Goal: Task Accomplishment & Management: Complete application form

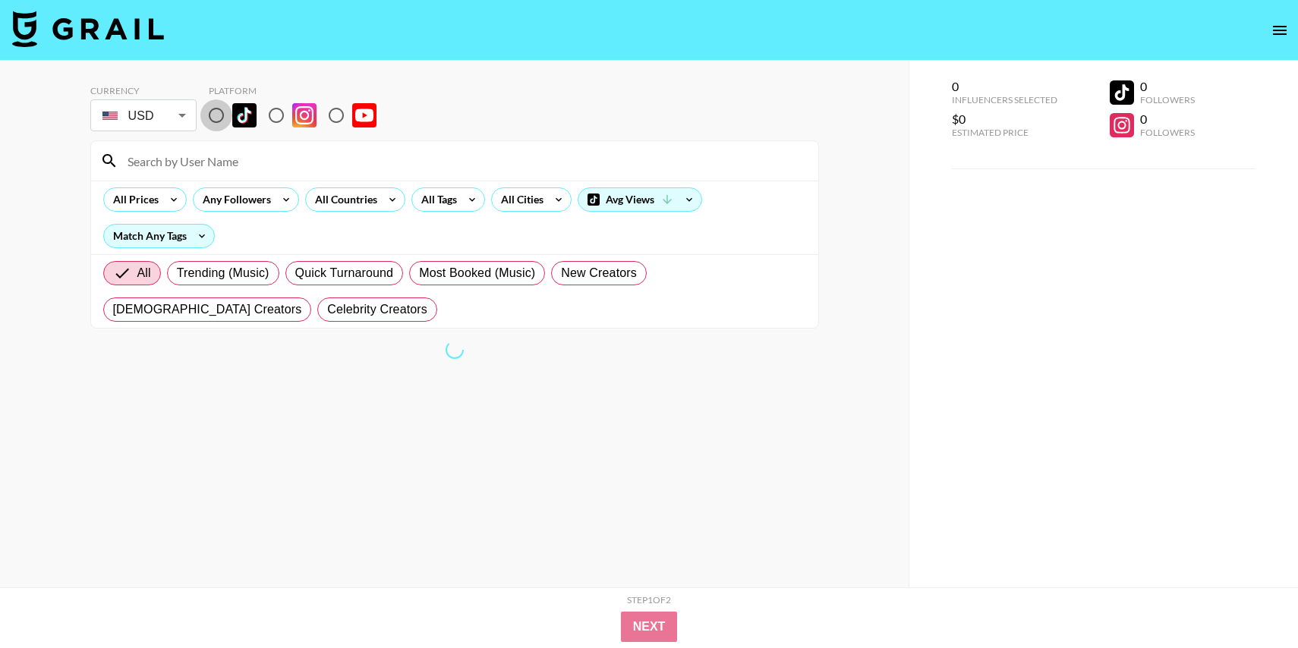
click at [216, 114] on input "radio" at bounding box center [216, 115] width 32 height 32
radio input "true"
click at [213, 120] on input "radio" at bounding box center [216, 115] width 32 height 32
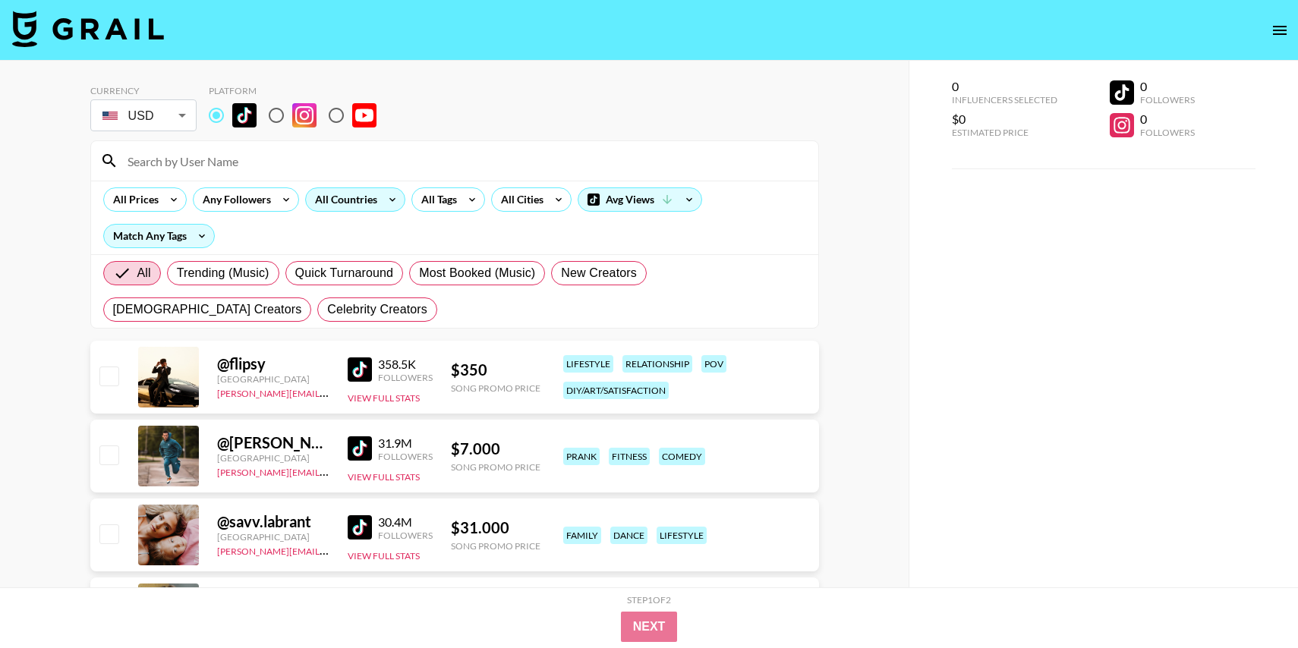
click at [364, 197] on div "All Countries" at bounding box center [343, 199] width 74 height 23
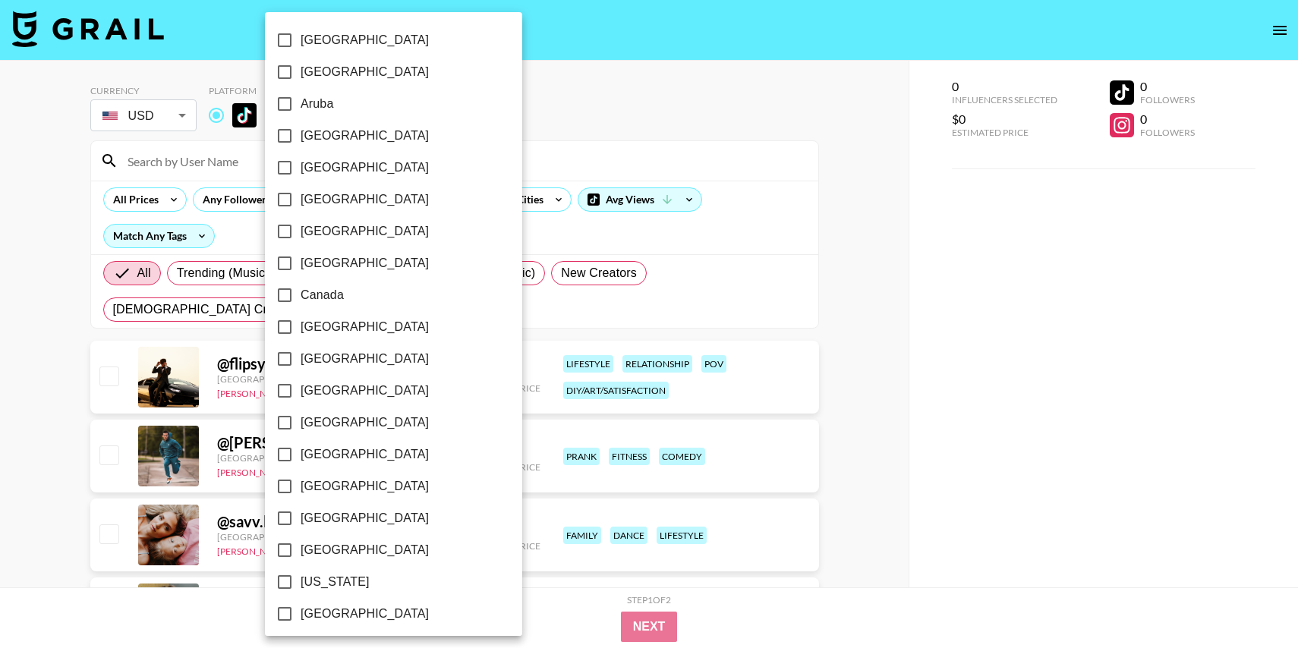
scroll to position [1122, 0]
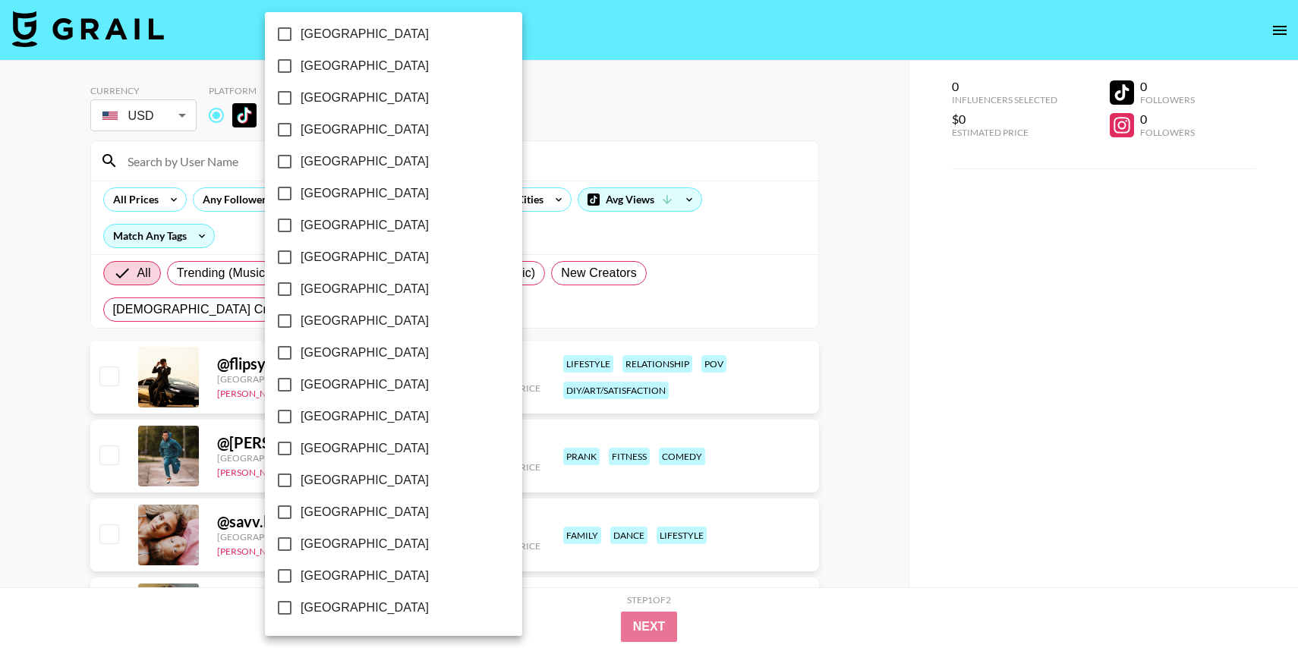
click at [322, 578] on span "[GEOGRAPHIC_DATA]" at bounding box center [365, 576] width 128 height 18
click at [301, 578] on input "[GEOGRAPHIC_DATA]" at bounding box center [285, 576] width 32 height 32
checkbox input "true"
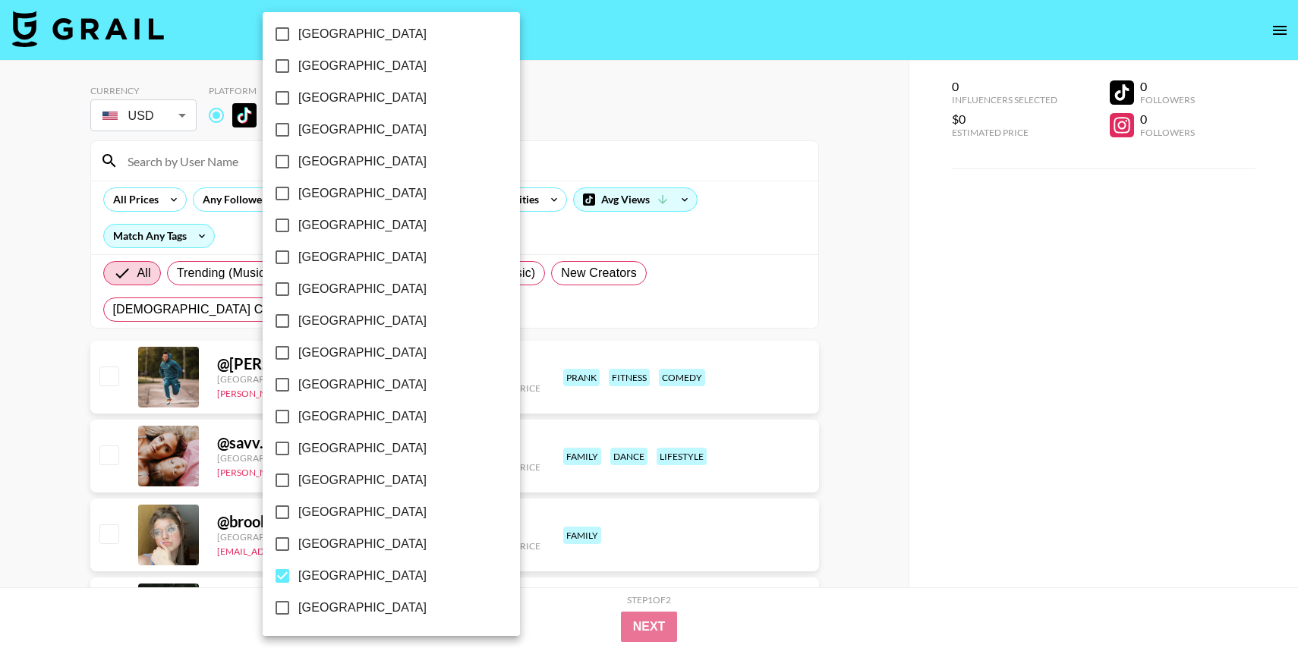
click at [674, 153] on div at bounding box center [649, 324] width 1298 height 648
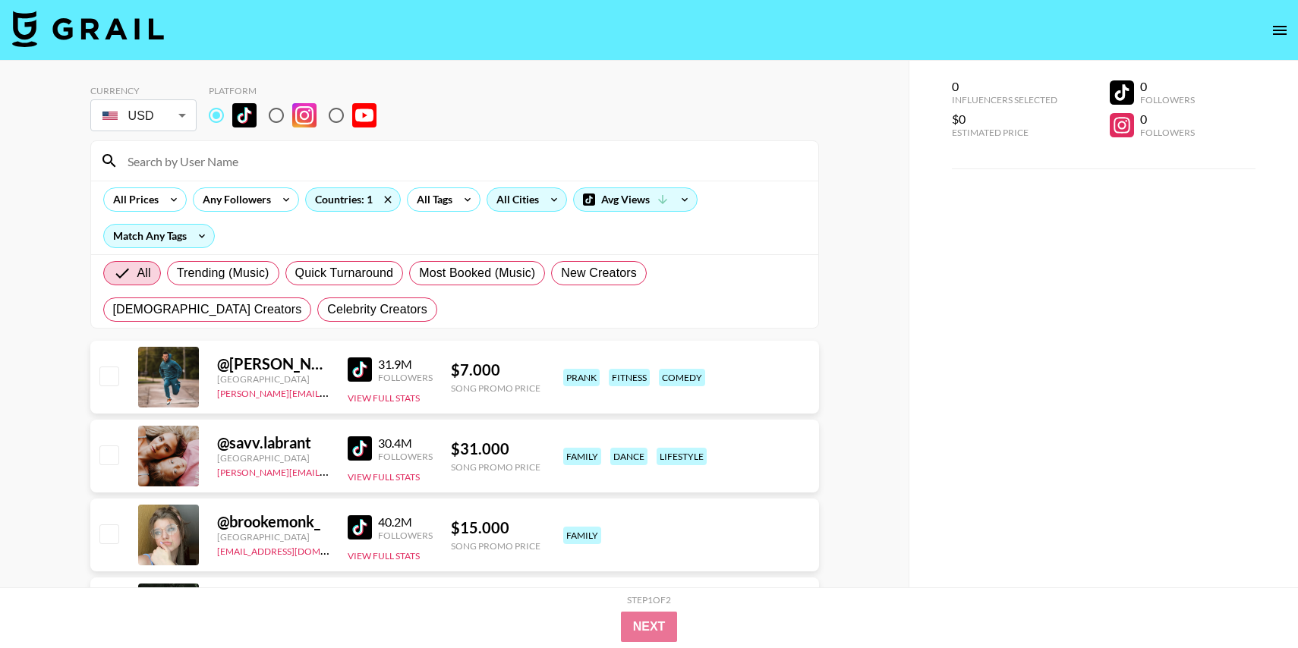
click at [531, 206] on div "All Cities" at bounding box center [514, 199] width 55 height 23
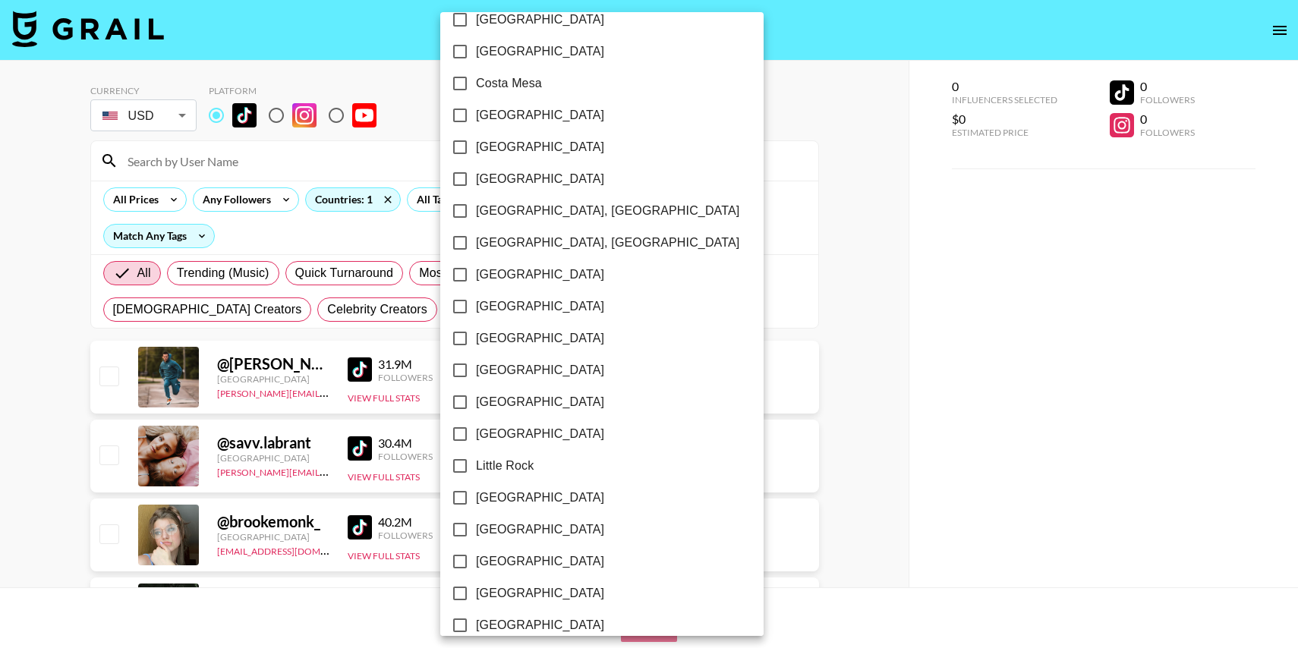
scroll to position [121, 0]
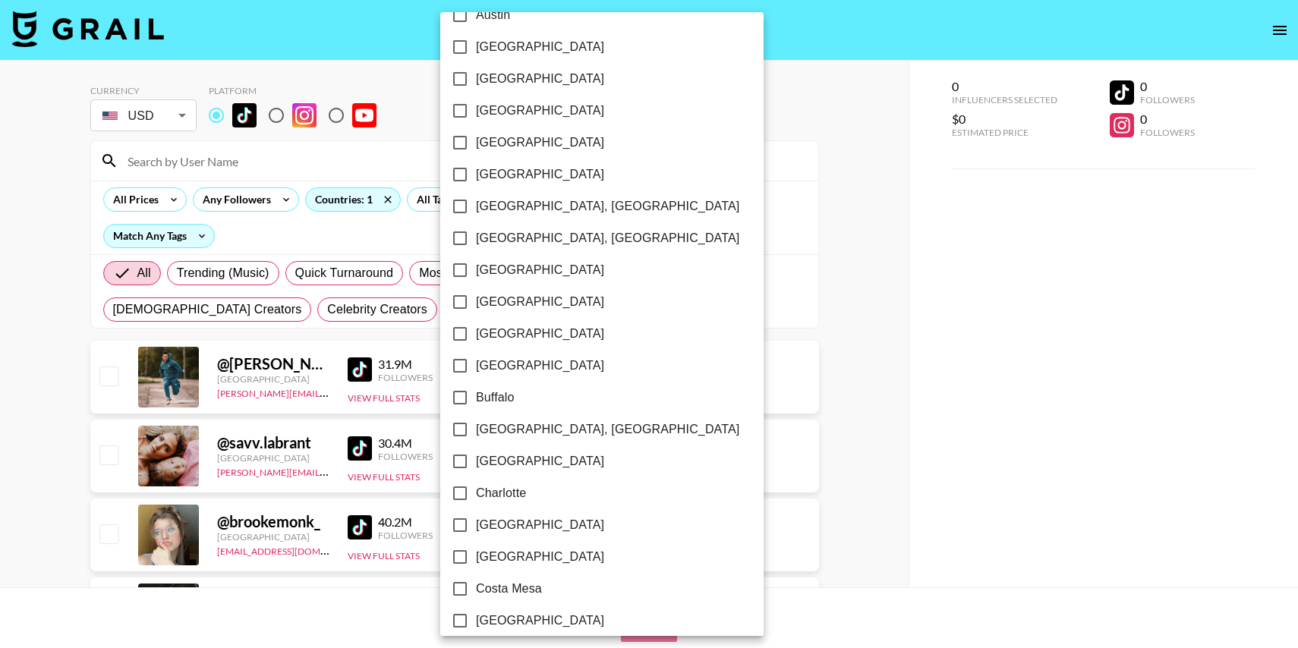
click at [732, 148] on div at bounding box center [649, 324] width 1298 height 648
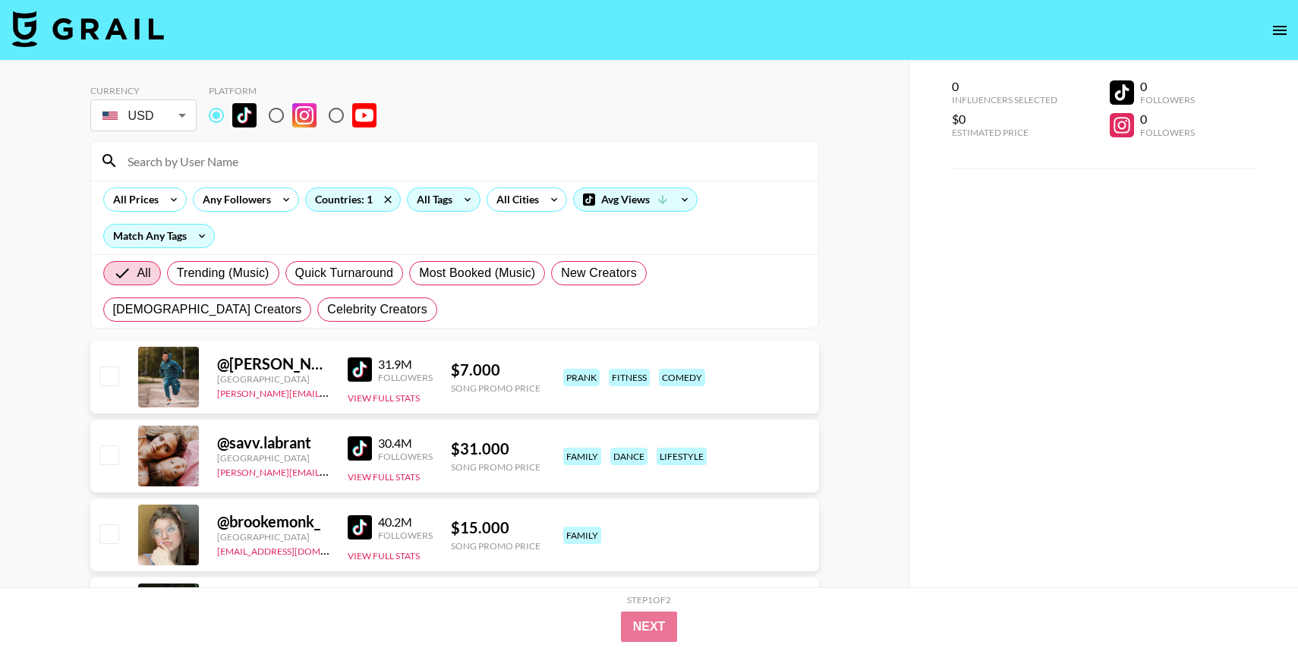
click at [468, 198] on icon at bounding box center [468, 200] width 6 height 4
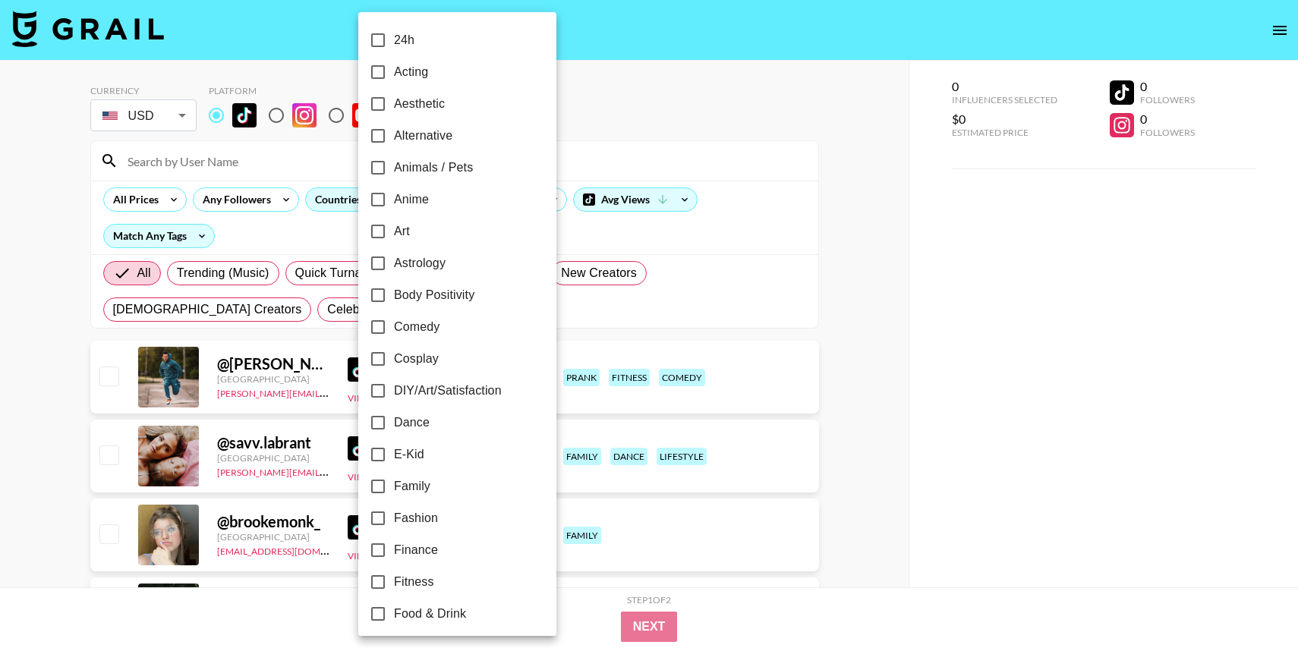
click at [429, 136] on span "Alternative" at bounding box center [423, 136] width 58 height 18
click at [394, 136] on input "Alternative" at bounding box center [378, 136] width 32 height 32
checkbox input "true"
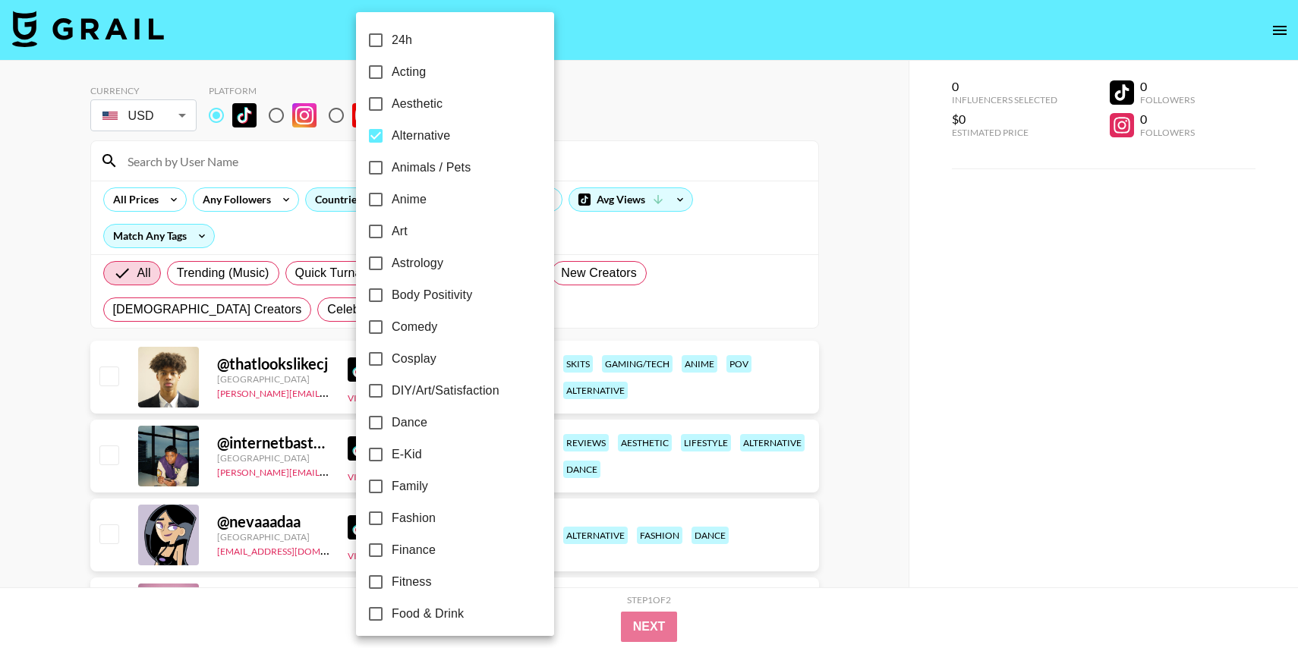
click at [643, 107] on div at bounding box center [649, 324] width 1298 height 648
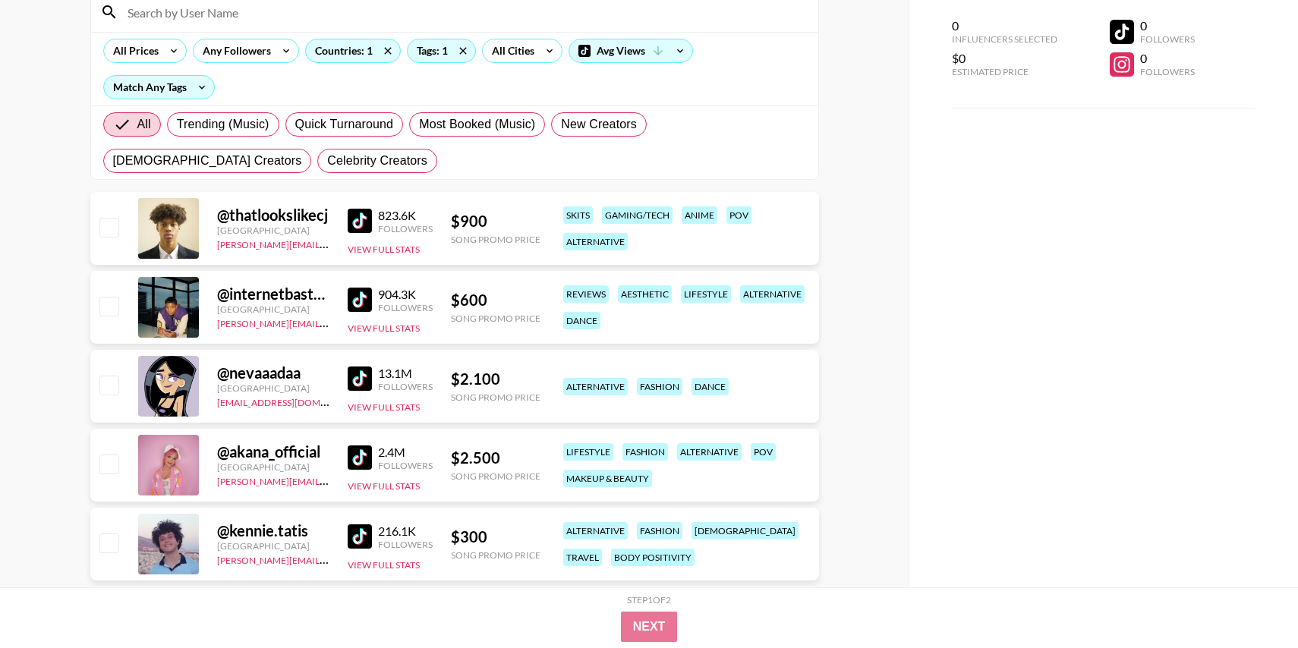
scroll to position [153, 0]
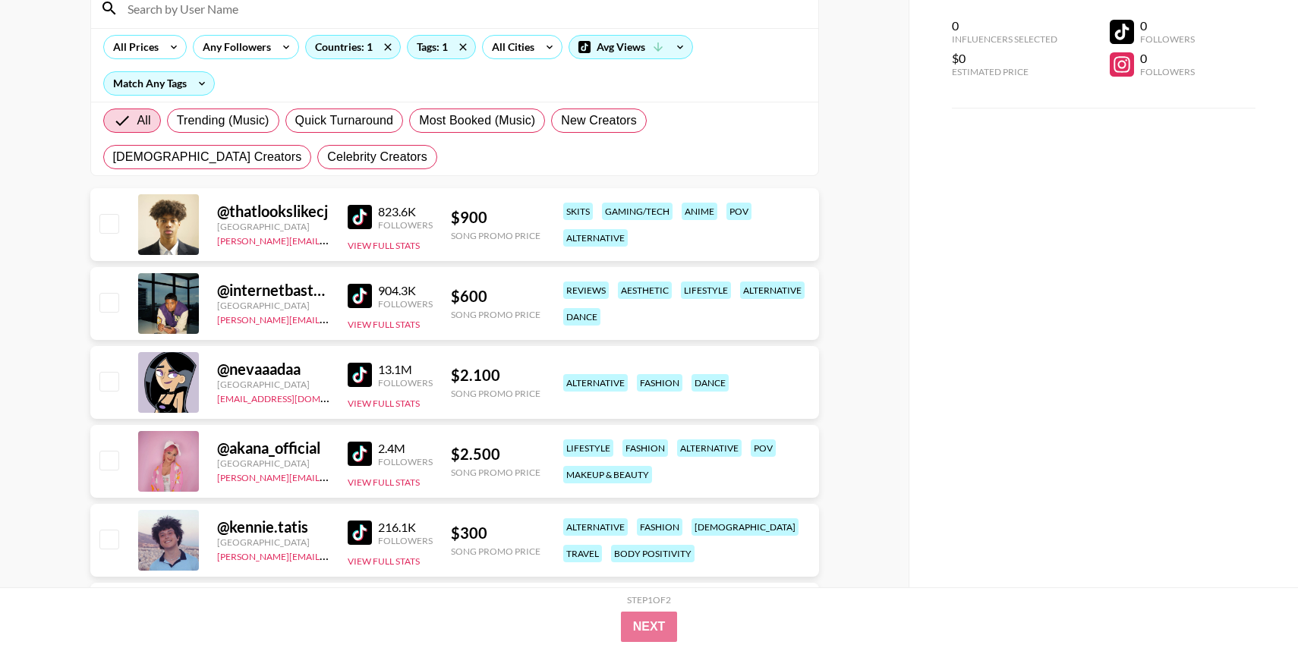
click at [357, 216] on img at bounding box center [360, 217] width 24 height 24
click at [360, 291] on img at bounding box center [360, 296] width 24 height 24
click at [359, 380] on img at bounding box center [360, 375] width 24 height 24
